Goal: Transaction & Acquisition: Purchase product/service

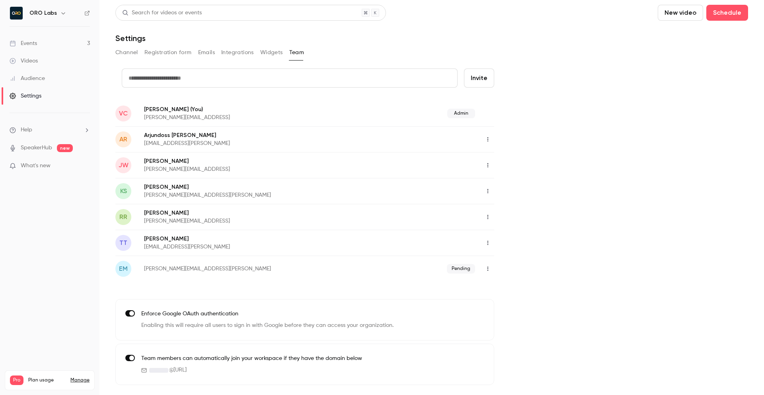
click at [73, 343] on nav "ORO Labs Events 3 Videos Audience Settings Help SpeakerHub new What's new Pro P…" at bounding box center [49, 197] width 99 height 395
click at [36, 80] on div "Audience" at bounding box center [27, 78] width 35 height 8
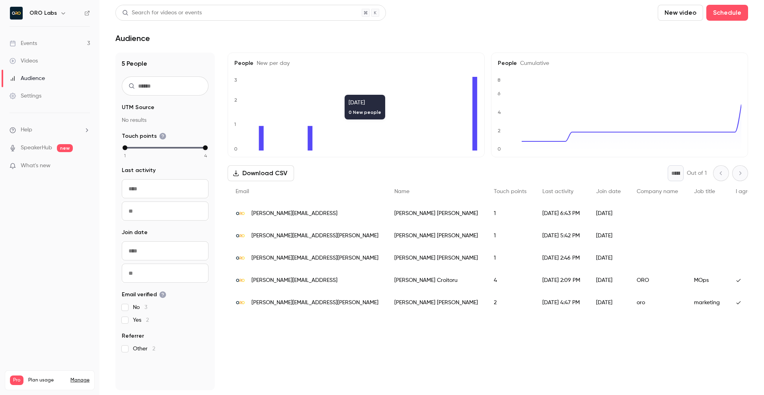
click at [31, 39] on div "Events" at bounding box center [23, 43] width 27 height 8
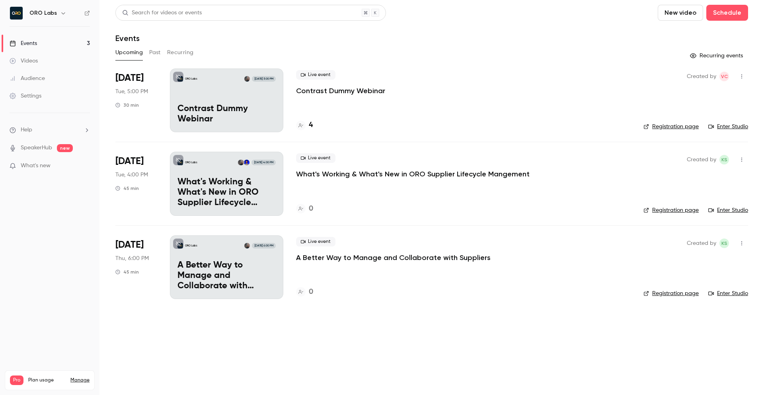
click at [217, 99] on div "ORO Labs [DATE] 5:00 PM Contrast Dummy Webinar" at bounding box center [226, 100] width 113 height 64
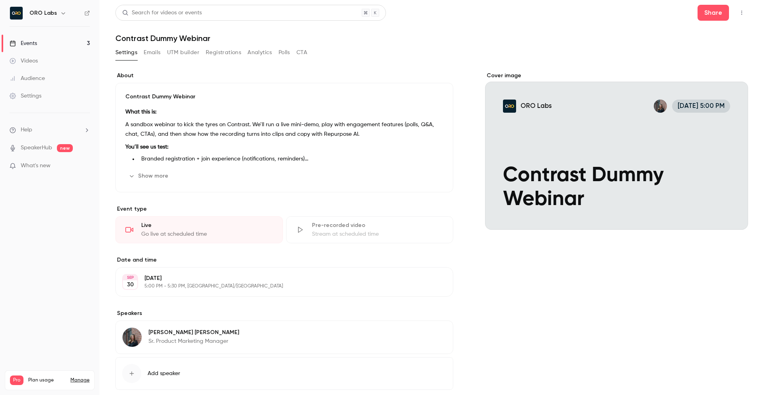
click at [42, 47] on link "Events 3" at bounding box center [49, 44] width 99 height 18
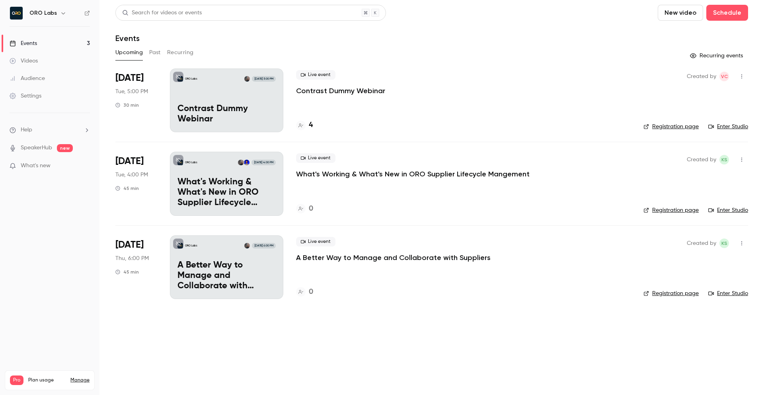
click at [49, 131] on li "Help" at bounding box center [50, 130] width 80 height 8
click at [133, 126] on link "Talk to [GEOGRAPHIC_DATA]" at bounding box center [146, 121] width 87 height 21
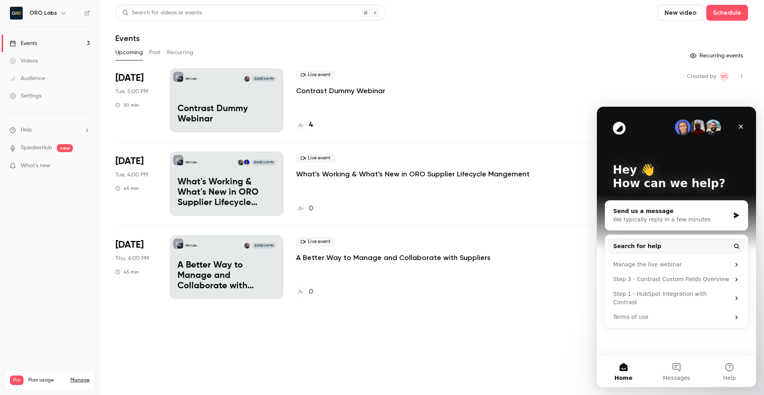
click at [654, 221] on div "We typically reply in a few minutes" at bounding box center [671, 219] width 117 height 8
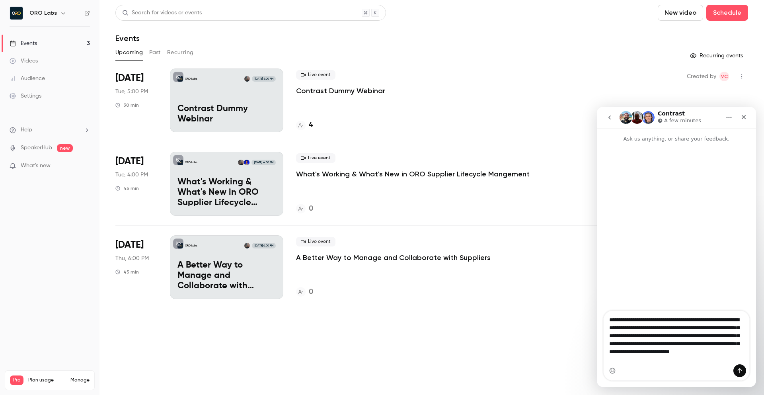
type textarea "**********"
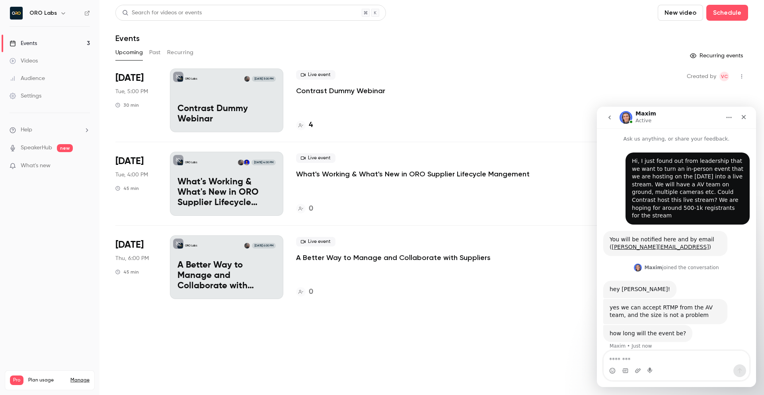
scroll to position [0, 0]
click at [641, 360] on textarea "Message…" at bounding box center [677, 358] width 146 height 14
type textarea "**********"
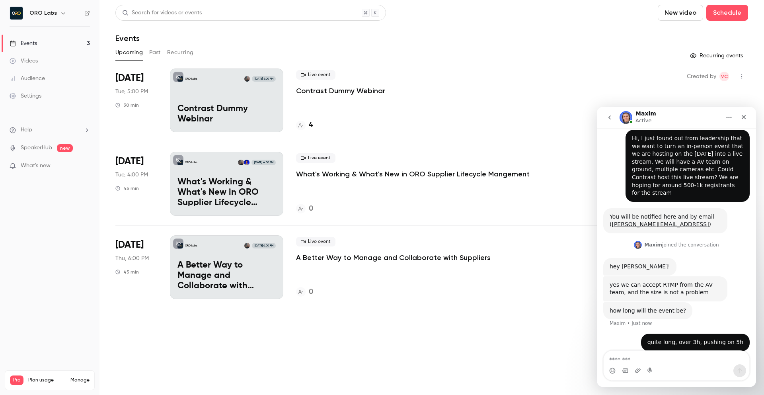
scroll to position [24, 0]
click at [663, 280] on div "yes we can accept RTMP from the AV team, and the size is not a problem" at bounding box center [665, 288] width 111 height 16
copy div "RTMP"
click at [736, 258] on div "hey [PERSON_NAME]! Maxim • 1m ago" at bounding box center [676, 266] width 146 height 18
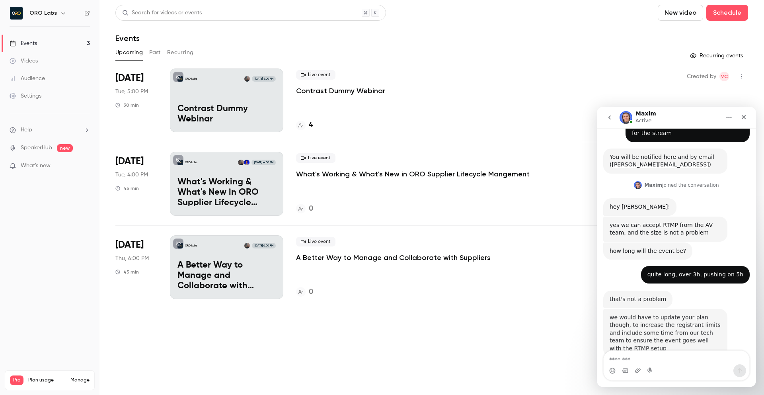
scroll to position [89, 0]
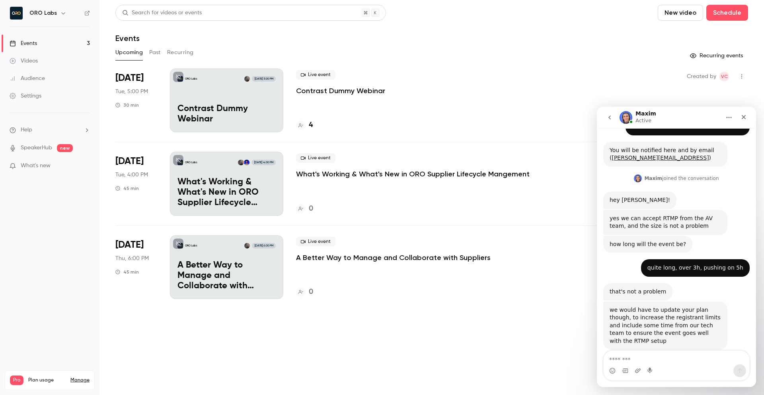
click at [639, 259] on div "quite long, over 3h, pushing on 5h • 5m ago" at bounding box center [676, 271] width 146 height 24
click at [658, 355] on textarea "Message…" at bounding box center [677, 358] width 146 height 14
type textarea "*"
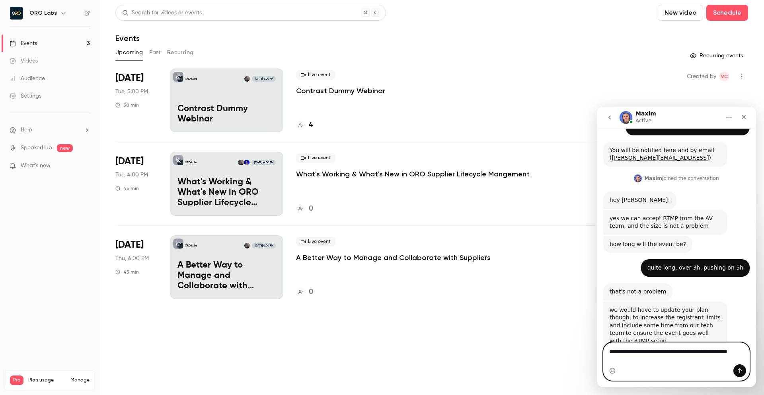
scroll to position [97, 0]
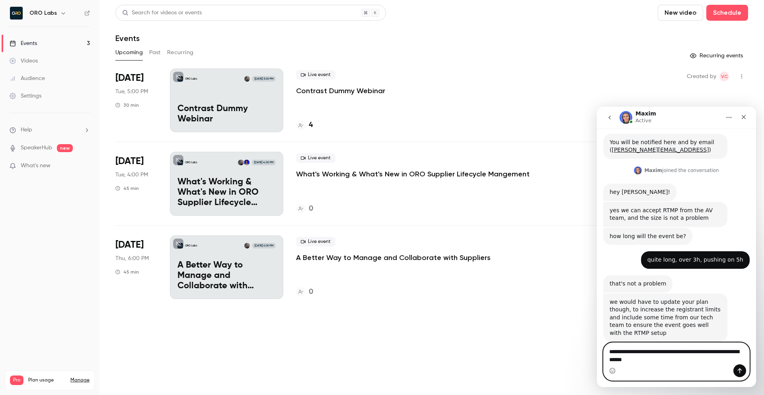
type textarea "**********"
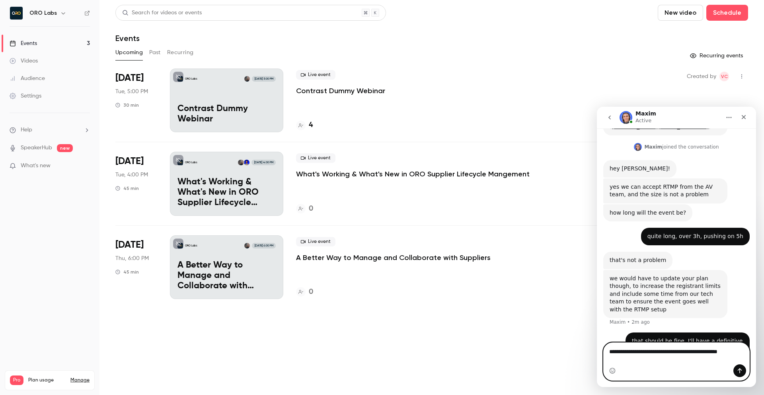
scroll to position [129, 0]
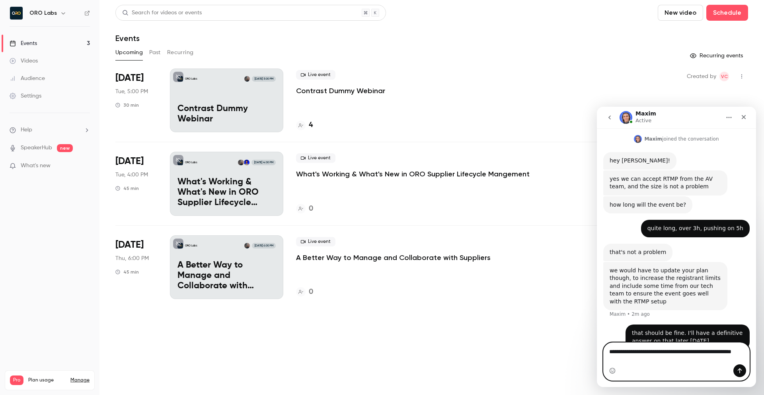
type textarea "**********"
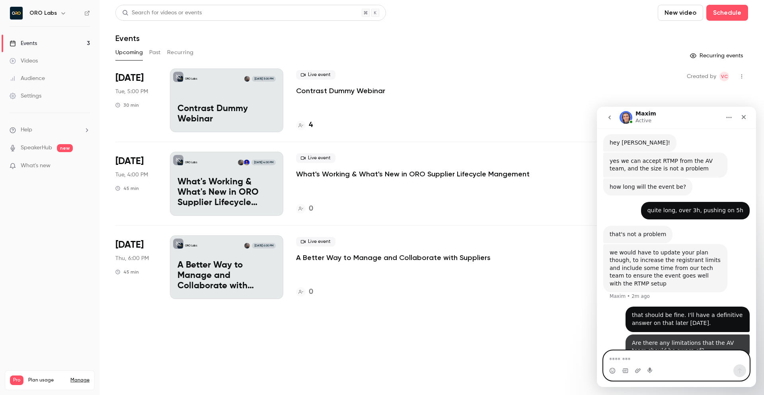
scroll to position [147, 0]
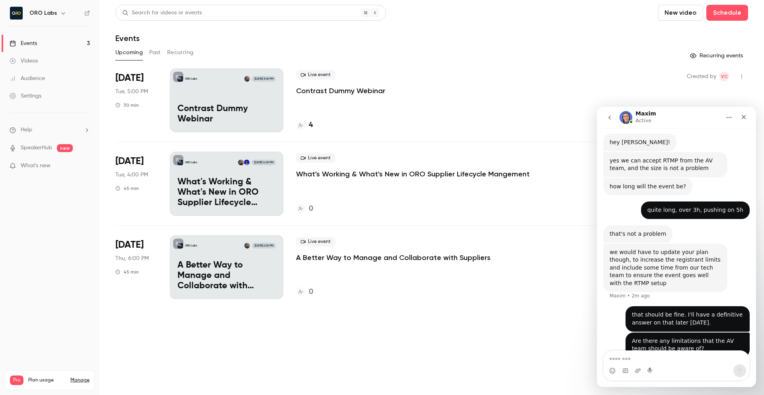
click at [736, 257] on div "we would have to update your plan though, to increase the registrant limits and…" at bounding box center [676, 275] width 146 height 63
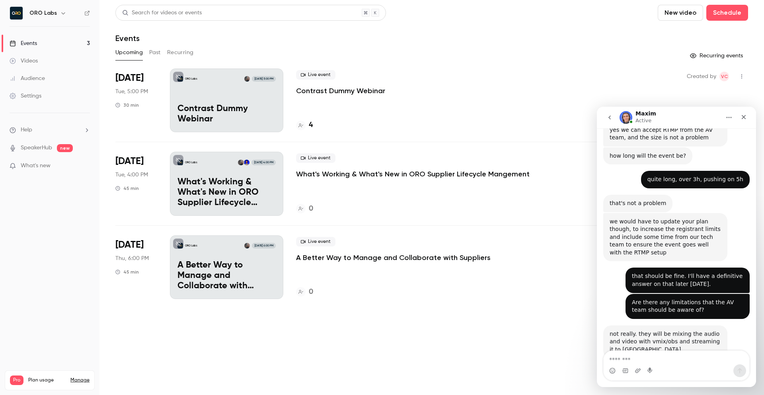
scroll to position [178, 0]
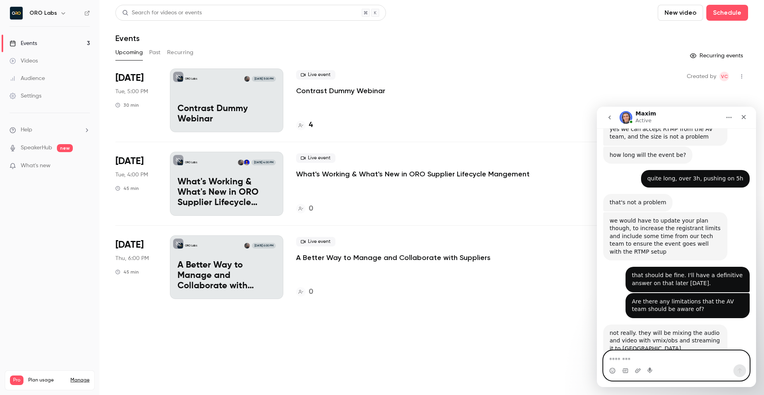
click at [632, 361] on textarea "Message…" at bounding box center [677, 358] width 146 height 14
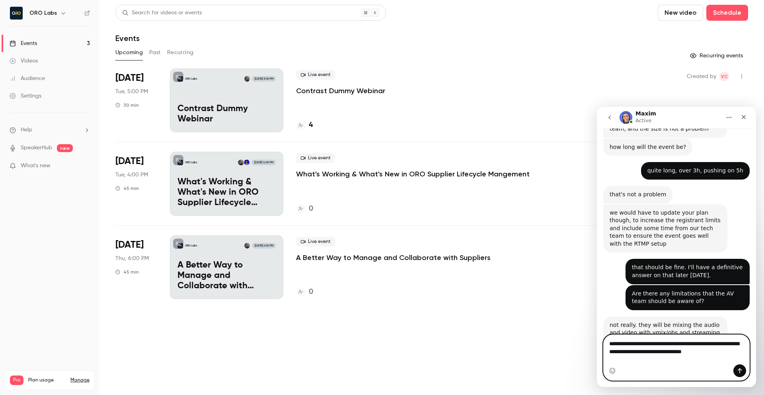
type textarea "**********"
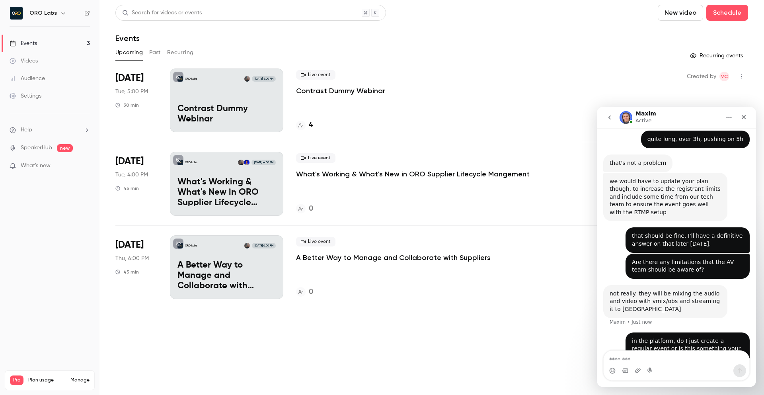
click at [542, 318] on main "Search for videos or events New video Schedule Events Upcoming Past Recurring R…" at bounding box center [431, 197] width 665 height 395
click at [568, 69] on div "Live event Contrast Dummy Webinar 4" at bounding box center [463, 100] width 335 height 64
click at [521, 24] on header "Search for videos or events New video Schedule Events" at bounding box center [431, 24] width 633 height 38
click at [675, 15] on button "New video" at bounding box center [680, 13] width 45 height 16
click at [596, 29] on div at bounding box center [382, 197] width 764 height 395
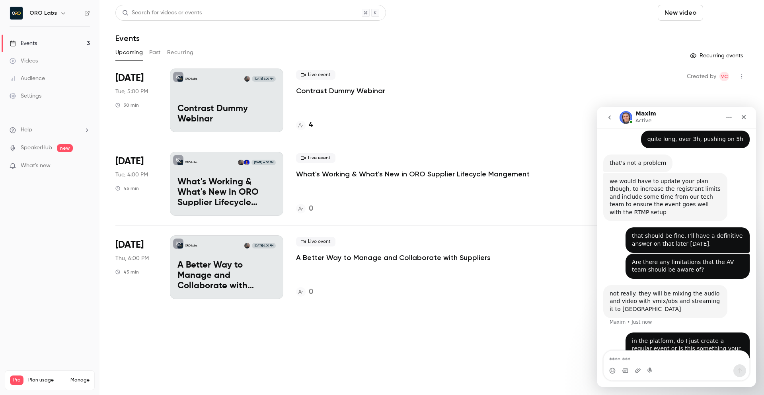
click at [720, 8] on button "Schedule" at bounding box center [727, 13] width 42 height 16
click at [588, 16] on div at bounding box center [382, 197] width 764 height 395
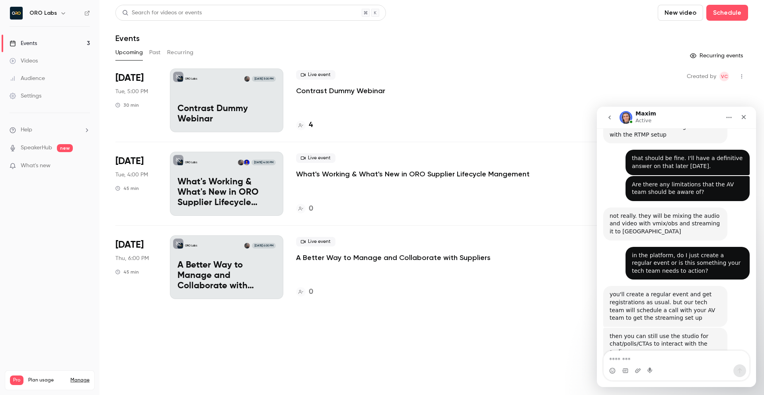
scroll to position [298, 0]
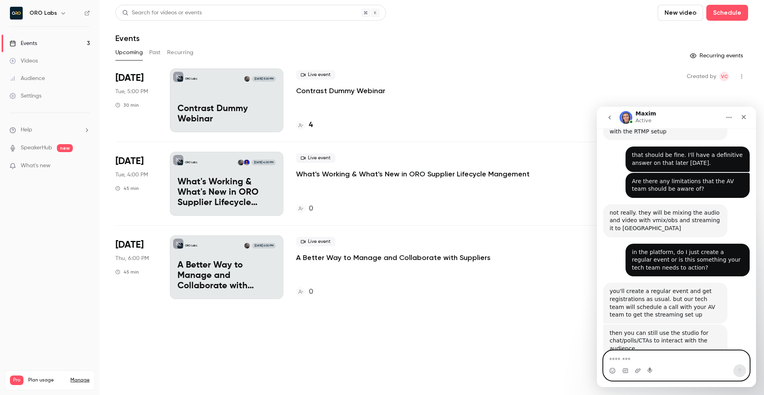
click at [644, 362] on textarea "Message…" at bounding box center [677, 358] width 146 height 14
type textarea "**********"
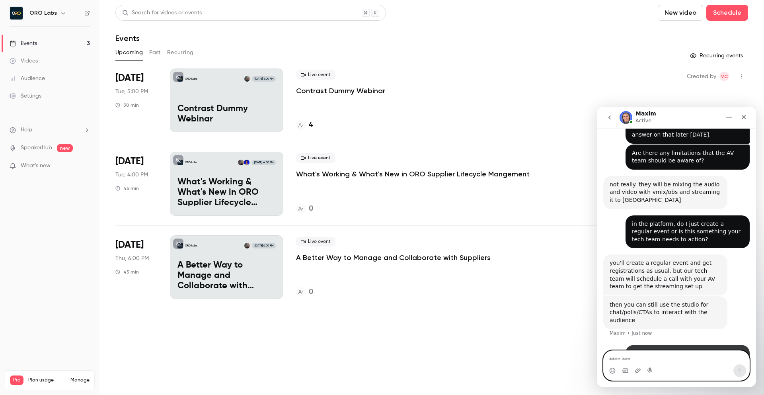
scroll to position [330, 0]
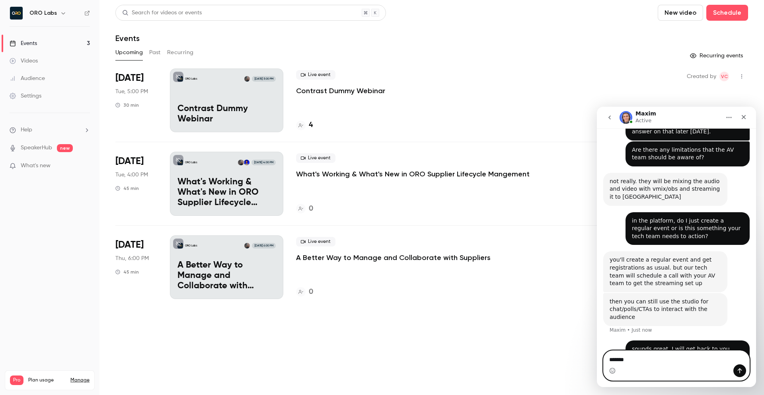
type textarea "********"
click at [614, 360] on textarea "**********" at bounding box center [677, 358] width 146 height 14
click at [718, 362] on textarea "**********" at bounding box center [677, 358] width 146 height 14
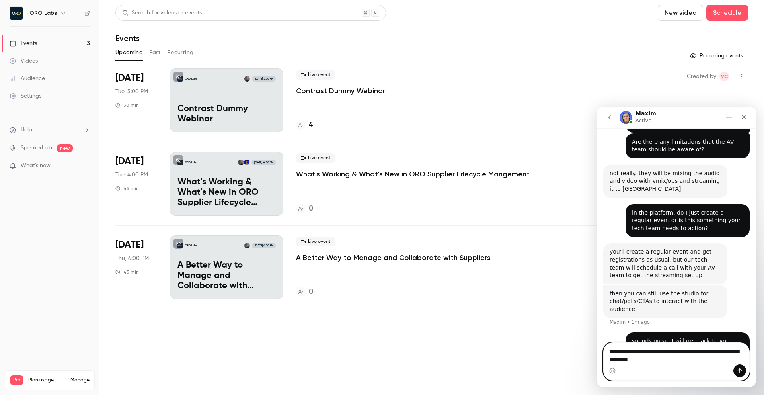
type textarea "**********"
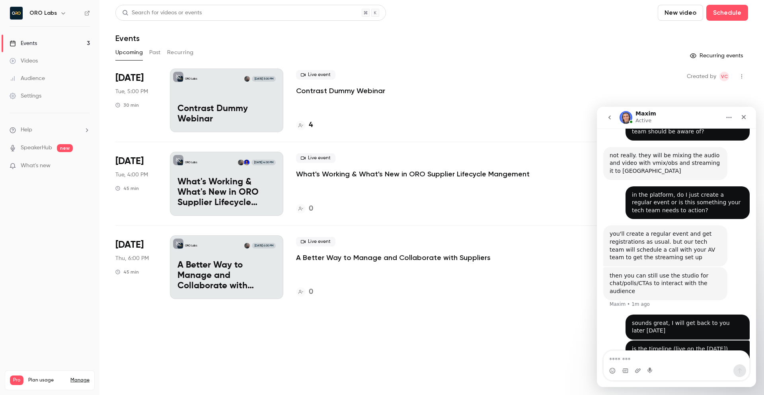
click at [545, 132] on li "[DATE] Tue, 5:00 PM 30 min ORO Labs [DATE] 5:00 PM Contrast Dummy Webinar Live …" at bounding box center [431, 104] width 633 height 73
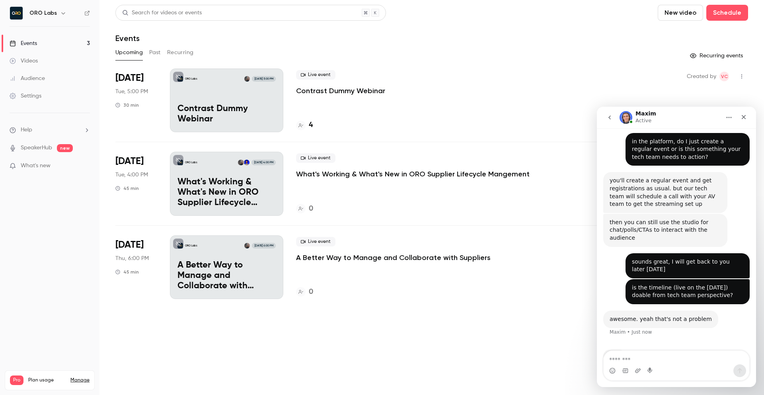
scroll to position [410, 0]
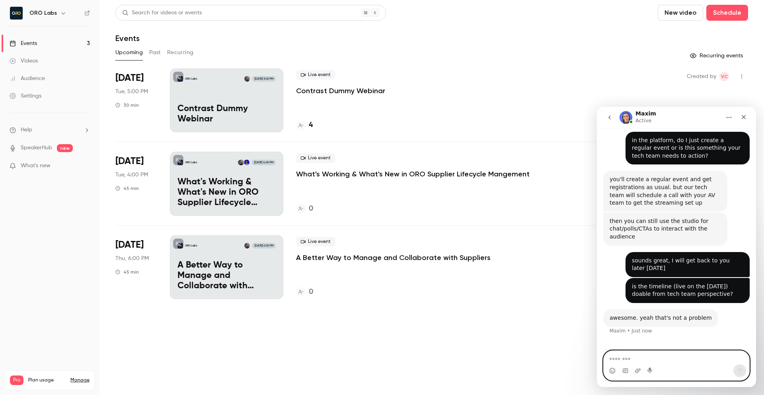
click at [649, 361] on textarea "Message…" at bounding box center [677, 358] width 146 height 14
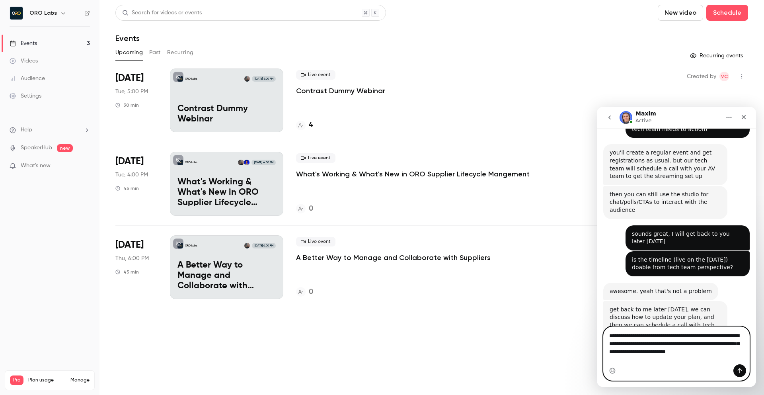
scroll to position [445, 0]
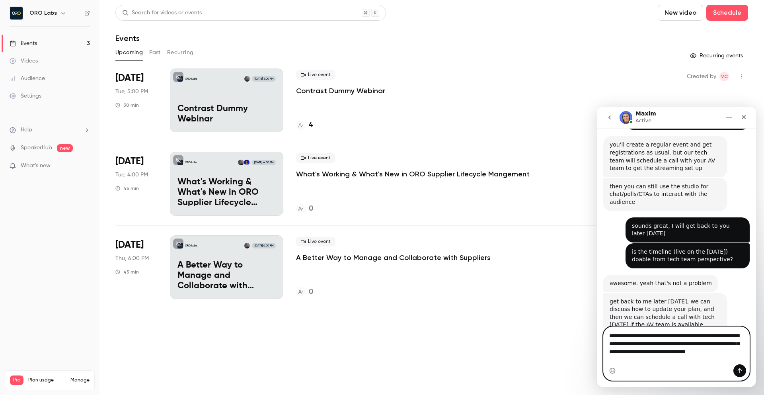
type textarea "**********"
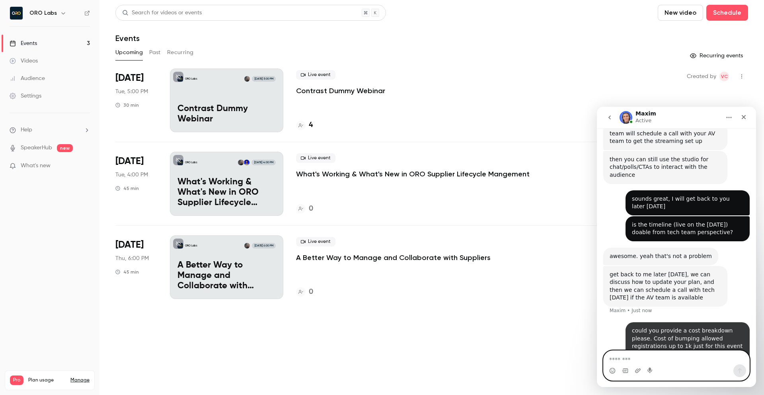
scroll to position [476, 0]
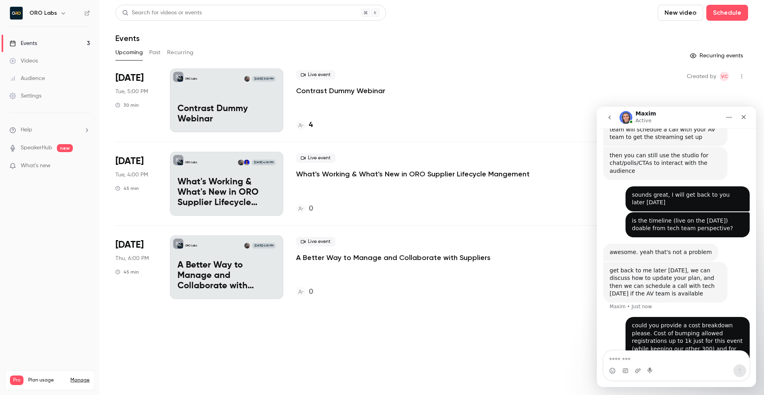
click at [736, 262] on div "get back to me later [DATE], we can discuss how to update your plan, and then w…" at bounding box center [676, 289] width 146 height 55
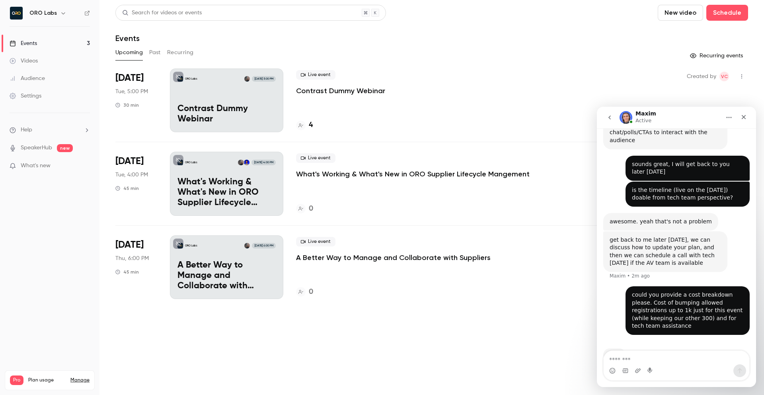
click at [44, 286] on nav "ORO Labs Events 3 Videos Audience Settings Help SpeakerHub new What's new Pro P…" at bounding box center [49, 197] width 99 height 395
click at [80, 377] on link "Manage" at bounding box center [79, 380] width 19 height 6
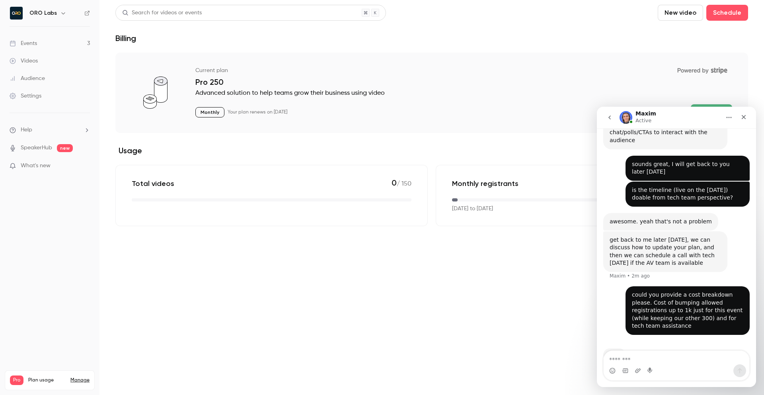
click at [332, 263] on main "Search for videos or events New video Schedule Billing Current plan Powered by …" at bounding box center [431, 197] width 665 height 395
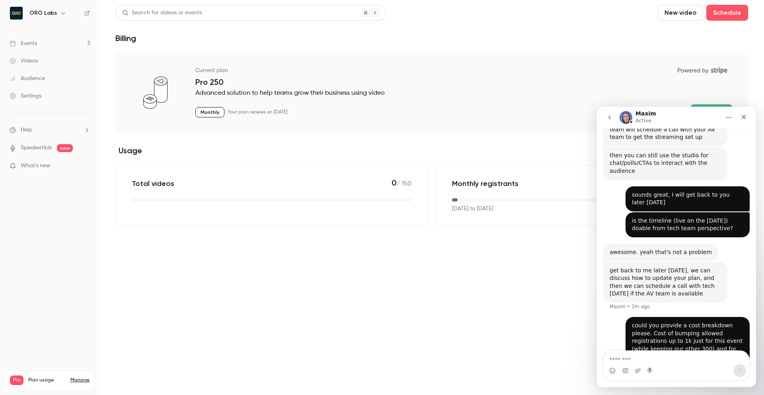
click at [725, 115] on button "Home" at bounding box center [729, 117] width 15 height 15
click at [694, 117] on div "Maxim Active" at bounding box center [670, 118] width 101 height 14
click at [746, 119] on icon "Close" at bounding box center [744, 117] width 6 height 6
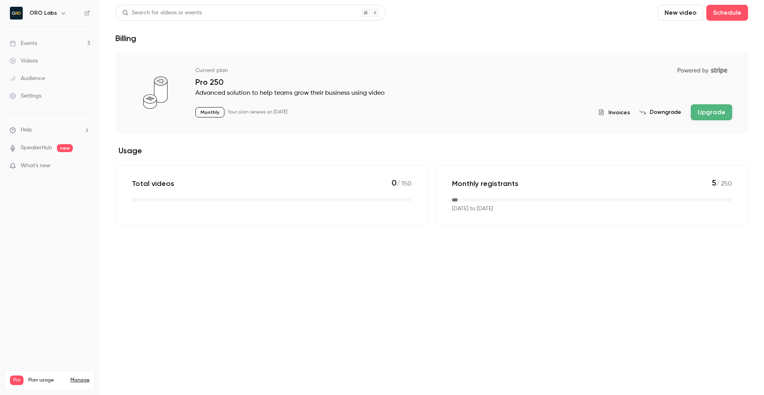
click at [507, 275] on main "Search for videos or events New video Schedule Billing Current plan Powered by …" at bounding box center [431, 197] width 665 height 395
click at [705, 115] on button "Upgrade" at bounding box center [711, 112] width 41 height 16
click at [34, 43] on div "Events" at bounding box center [23, 43] width 27 height 8
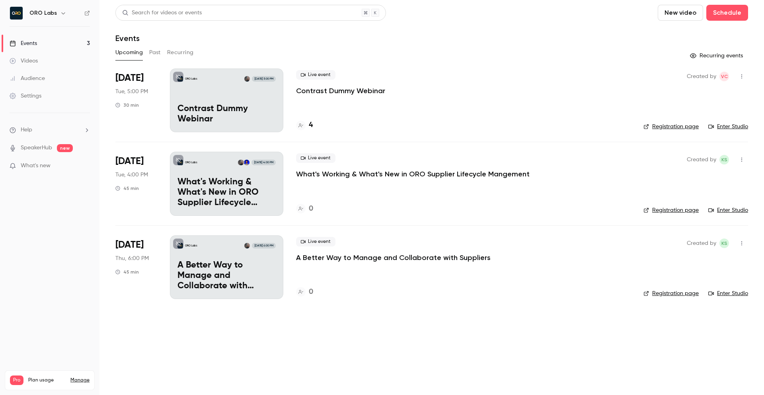
click at [51, 127] on li "Help" at bounding box center [50, 130] width 80 height 8
click at [124, 121] on link "Talk to [GEOGRAPHIC_DATA]" at bounding box center [146, 121] width 87 height 21
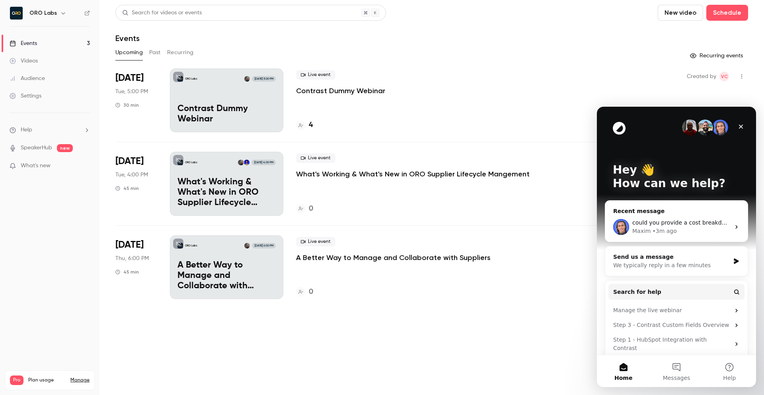
click at [676, 227] on div "Maxim • 3m ago" at bounding box center [681, 231] width 98 height 8
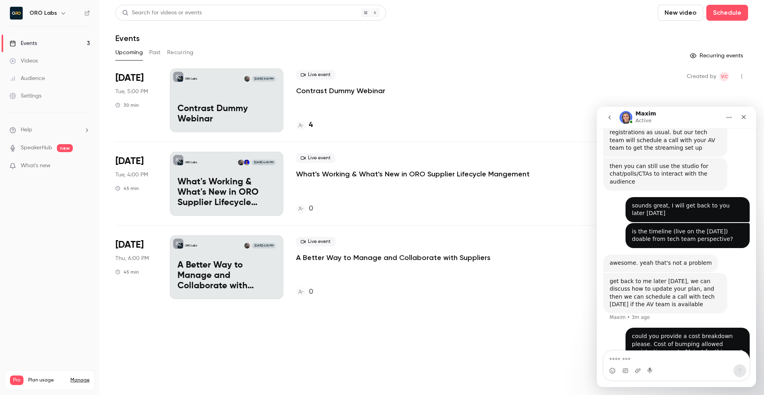
scroll to position [507, 0]
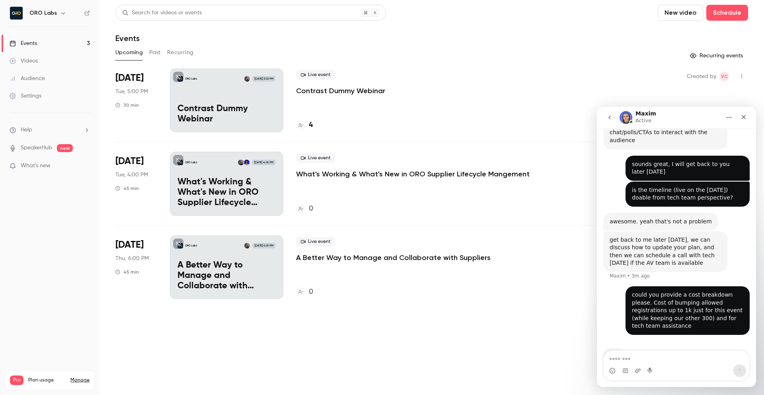
click at [736, 231] on div "get back to me later today, we can discuss how to update your plan, and then we…" at bounding box center [676, 258] width 146 height 55
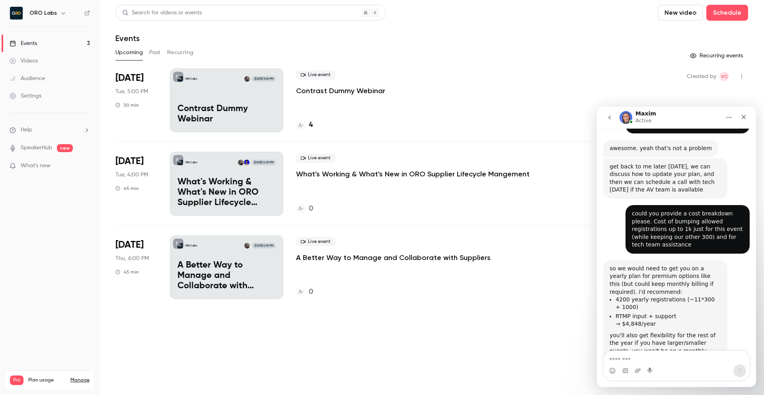
scroll to position [582, 0]
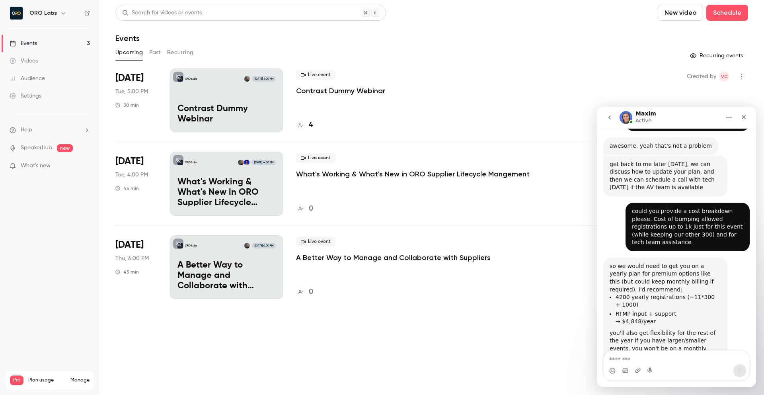
click at [82, 377] on link "Manage" at bounding box center [79, 380] width 19 height 6
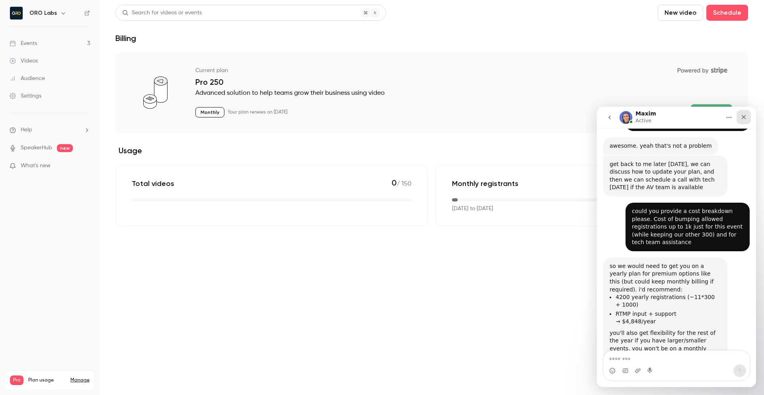
click at [746, 123] on div "Close" at bounding box center [744, 117] width 14 height 14
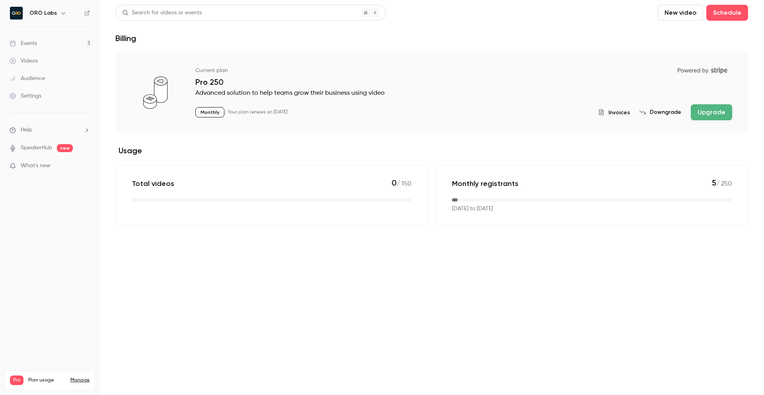
scroll to position [582, 0]
click at [702, 103] on div "Current plan Powered by Stripe Pro 250 Advanced solution to help teams grow the…" at bounding box center [463, 92] width 537 height 57
click at [706, 110] on button "Upgrade" at bounding box center [711, 112] width 41 height 16
click at [65, 129] on li "Help" at bounding box center [50, 130] width 80 height 8
click at [125, 125] on link "Talk to [GEOGRAPHIC_DATA]" at bounding box center [146, 121] width 87 height 21
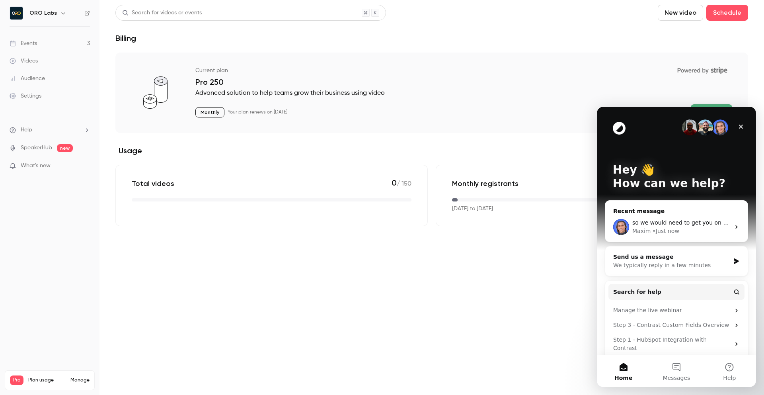
click at [687, 232] on div "Maxim • Just now" at bounding box center [681, 231] width 98 height 8
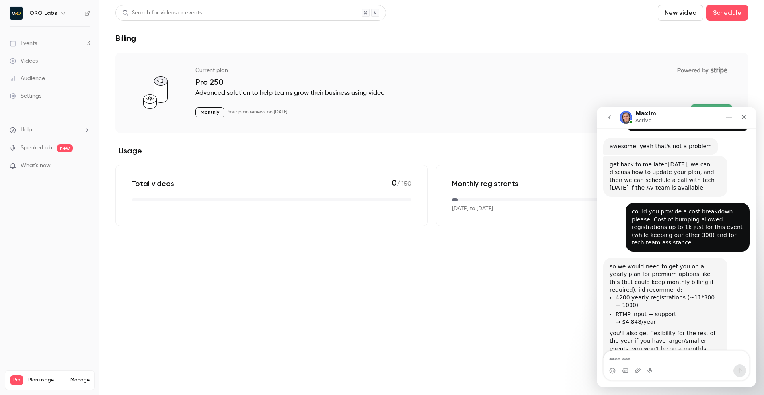
scroll to position [582, 0]
click at [737, 303] on div "so we would need to get you on a yearly plan for premium options like this (but…" at bounding box center [676, 319] width 146 height 125
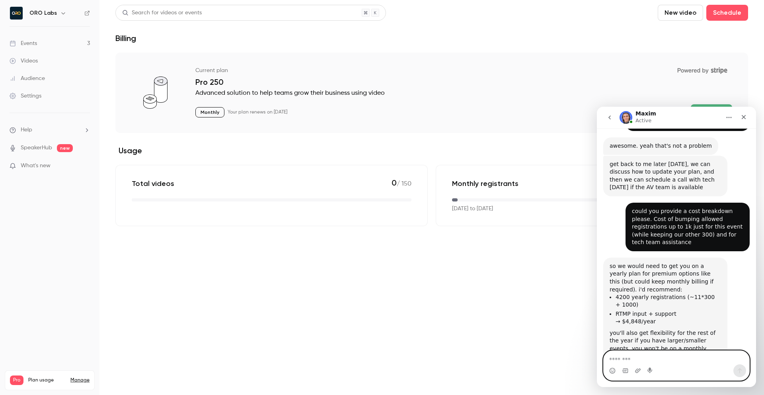
click at [625, 356] on textarea "Message…" at bounding box center [677, 358] width 146 height 14
type textarea "*"
type textarea "**********"
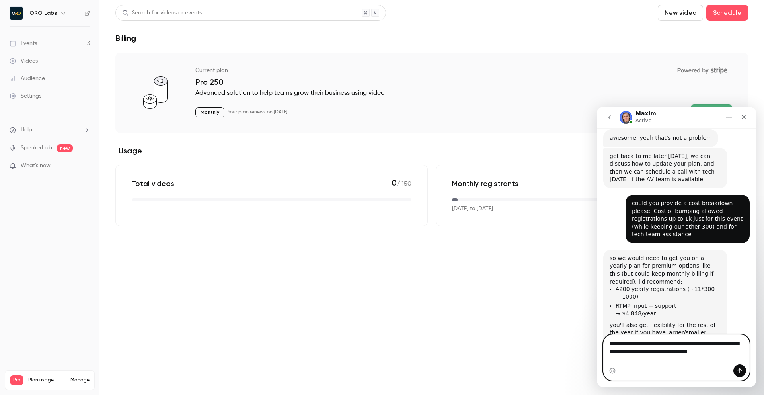
scroll to position [598, 0]
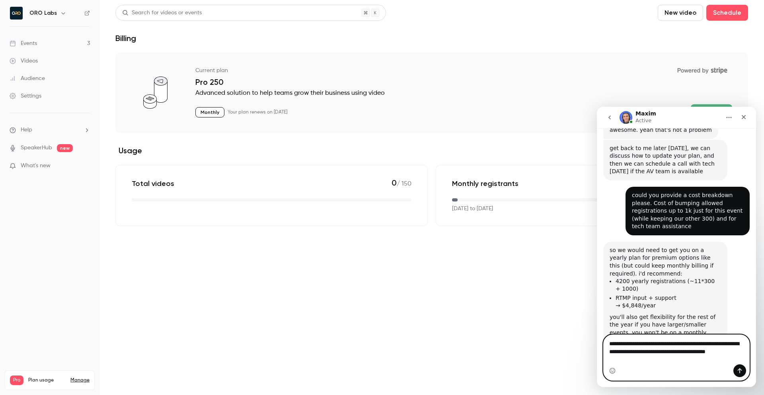
type textarea "**********"
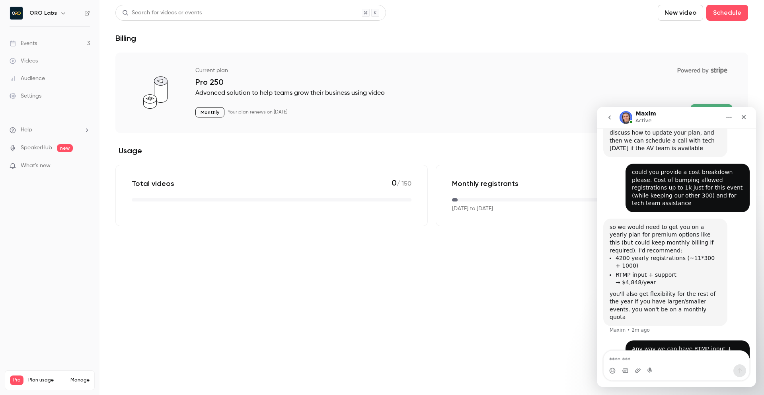
click at [610, 340] on div "Any way we can have RTMP input + support for just one month? No plans to host a…" at bounding box center [676, 365] width 146 height 50
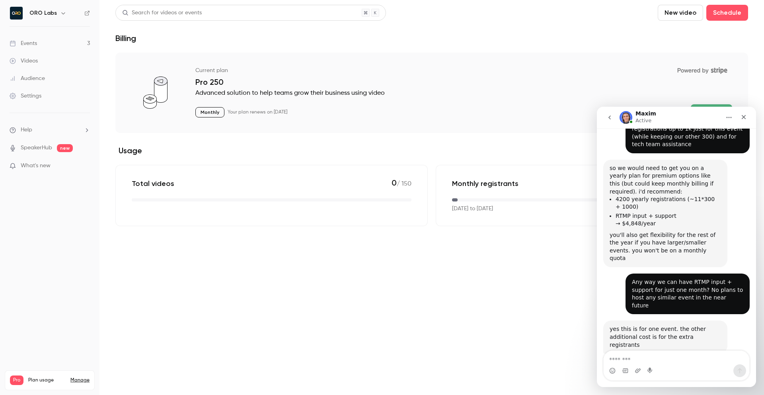
scroll to position [679, 0]
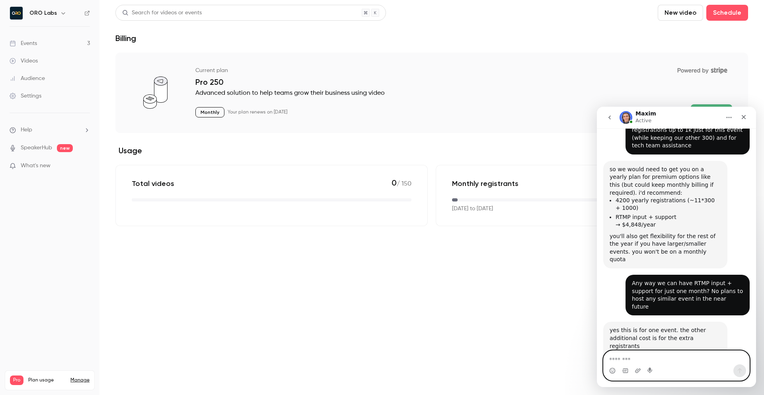
click at [651, 358] on textarea "Message…" at bounding box center [677, 358] width 146 height 14
type textarea "**********"
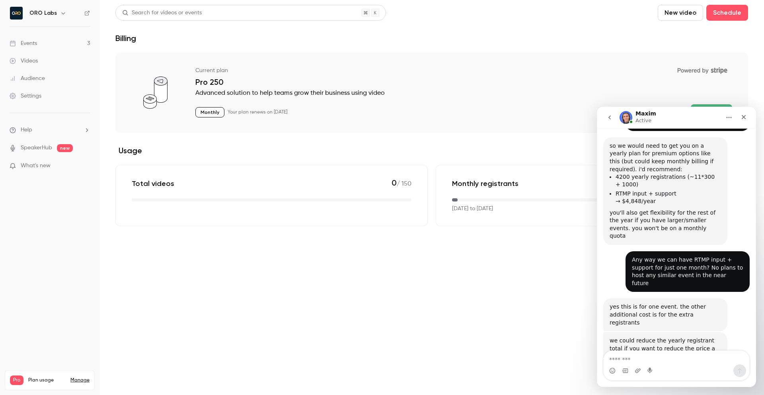
click at [643, 379] on div "so the total cost is 4,848/year? • Just now" at bounding box center [676, 392] width 146 height 27
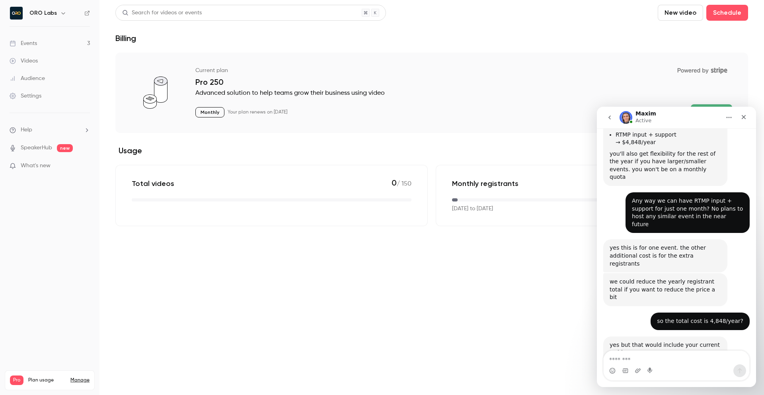
scroll to position [760, 0]
click at [317, 321] on main "Search for videos or events New video Schedule Billing Current plan Powered by …" at bounding box center [431, 197] width 665 height 395
click at [83, 377] on link "Manage" at bounding box center [79, 380] width 19 height 6
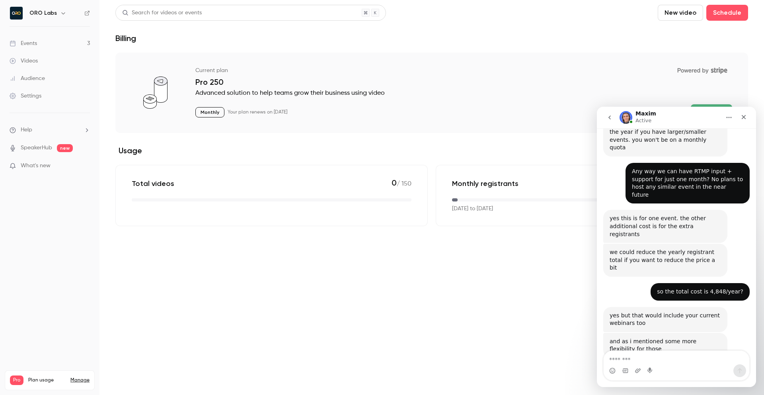
click at [710, 107] on nav "Maxim Active" at bounding box center [676, 117] width 159 height 21
click at [712, 105] on button "Upgrade" at bounding box center [711, 112] width 41 height 16
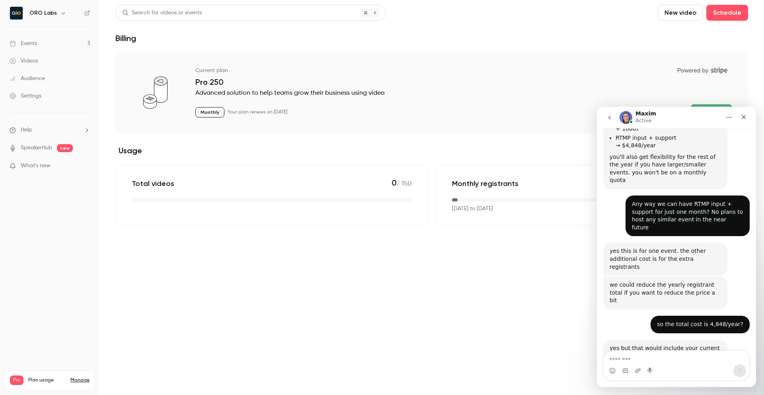
scroll to position [760, 0]
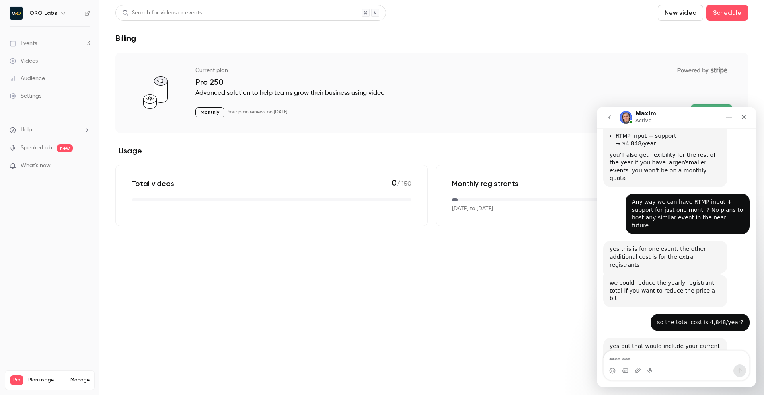
click at [649, 359] on textarea "Message…" at bounding box center [677, 358] width 146 height 14
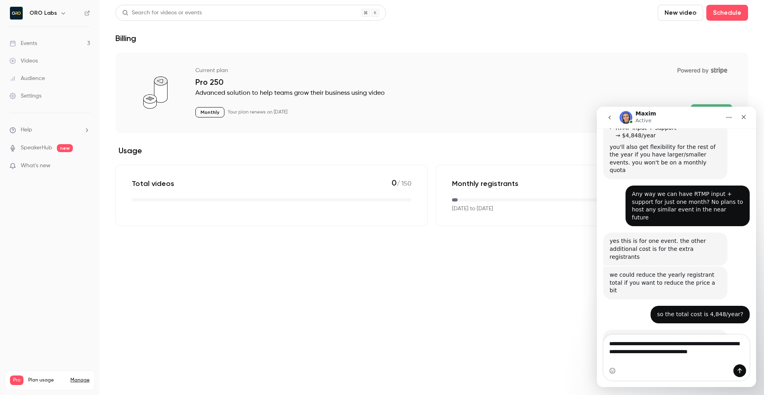
scroll to position [776, 0]
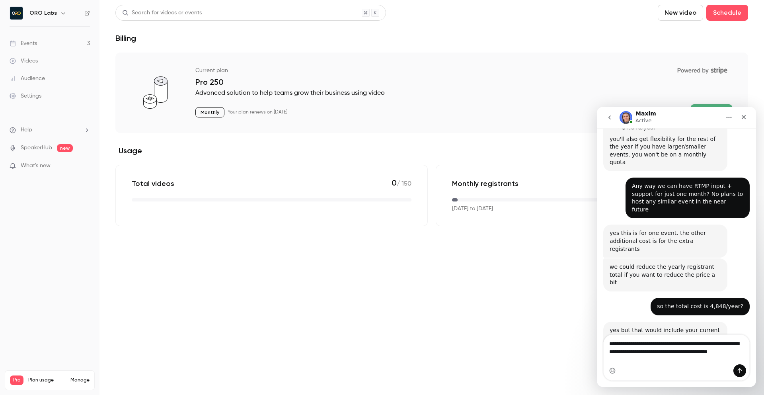
type textarea "**********"
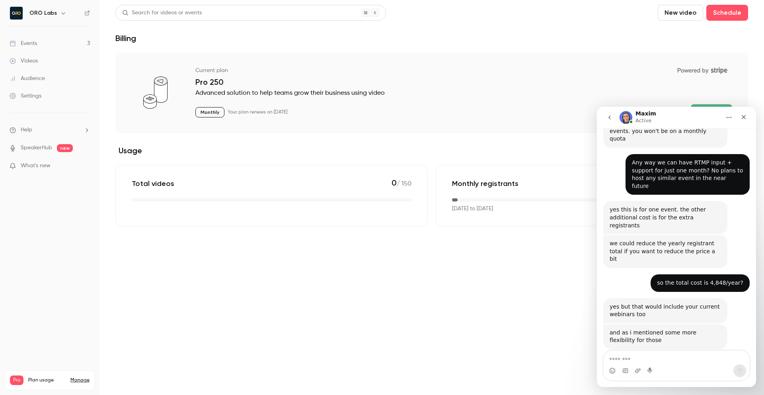
click at [741, 324] on div "and as i mentioned some more flexibility for those Maxim • 1m ago" at bounding box center [676, 343] width 146 height 39
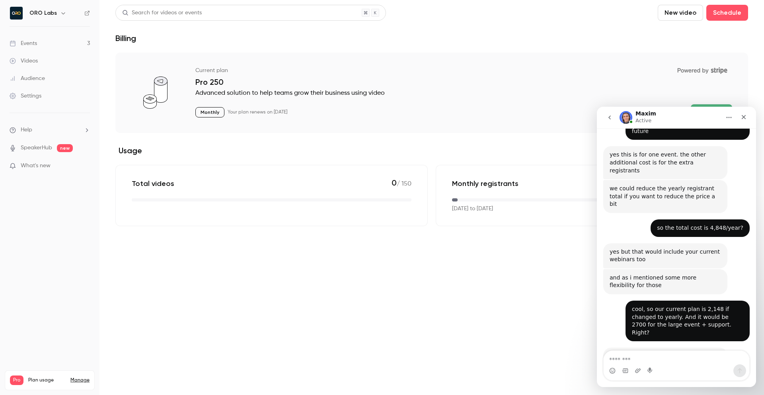
scroll to position [854, 0]
click at [644, 364] on div "Intercom messenger" at bounding box center [677, 370] width 146 height 13
click at [651, 359] on textarea "Message…" at bounding box center [677, 358] width 146 height 14
type textarea "**********"
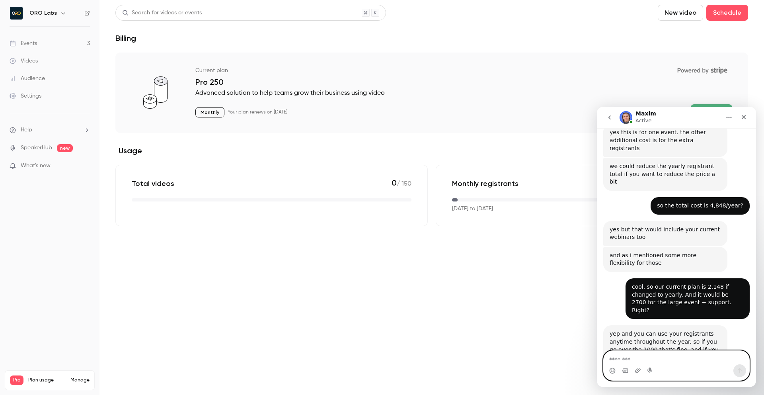
scroll to position [878, 0]
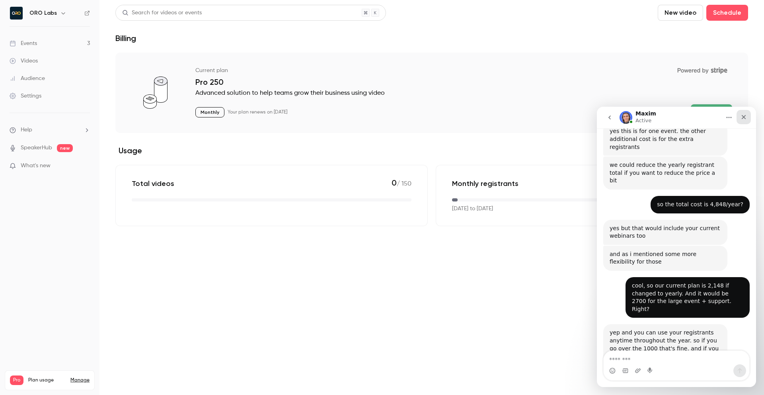
click at [743, 118] on icon "Close" at bounding box center [744, 117] width 6 height 6
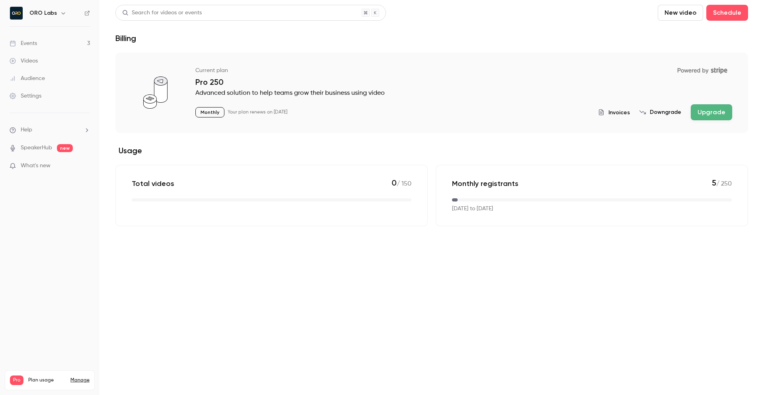
click at [528, 295] on main "Search for videos or events New video Schedule Billing Current plan Powered by …" at bounding box center [431, 197] width 665 height 395
click at [710, 109] on button "Upgrade" at bounding box center [711, 112] width 41 height 16
